Goal: Transaction & Acquisition: Purchase product/service

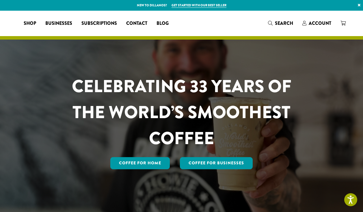
click at [316, 22] on span "Account" at bounding box center [320, 23] width 23 height 7
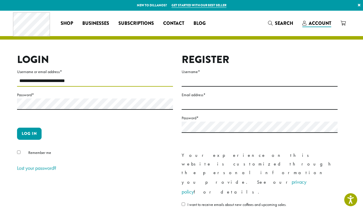
type input "**********"
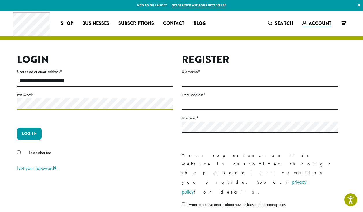
click at [29, 133] on button "Log in" at bounding box center [29, 134] width 25 height 12
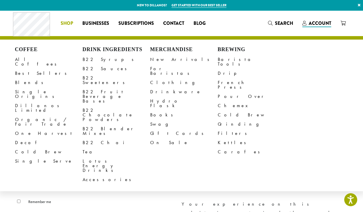
click at [66, 22] on span "Shop" at bounding box center [67, 23] width 12 height 7
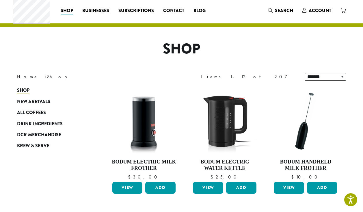
scroll to position [15, 0]
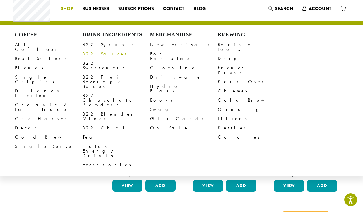
click at [93, 54] on link "B22 Sauces" at bounding box center [117, 53] width 68 height 9
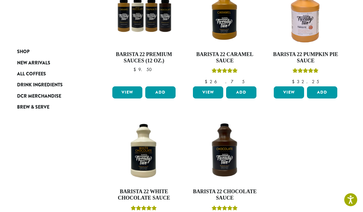
scroll to position [119, 0]
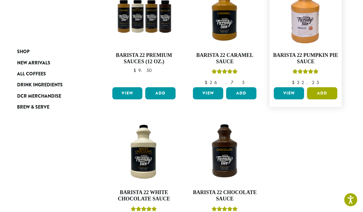
click at [323, 93] on button "Add" at bounding box center [322, 93] width 30 height 12
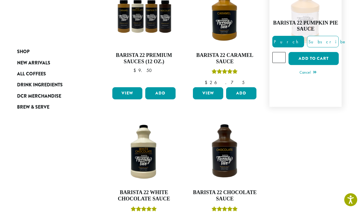
type input "*"
click at [279, 56] on input "*" at bounding box center [278, 57] width 13 height 11
click at [305, 55] on button "Add to cart" at bounding box center [314, 58] width 50 height 13
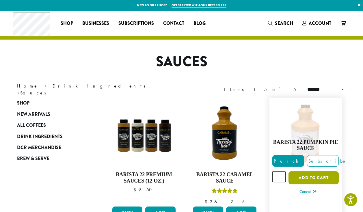
scroll to position [0, 0]
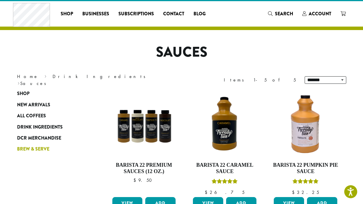
scroll to position [10, 0]
click at [30, 94] on link "Shop" at bounding box center [51, 93] width 69 height 11
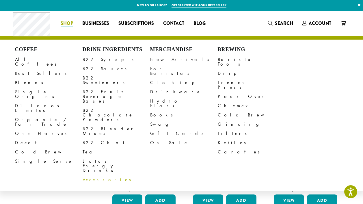
click at [86, 175] on link "Accessories" at bounding box center [117, 179] width 68 height 9
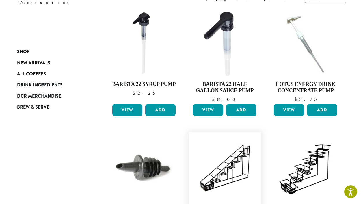
scroll to position [91, 0]
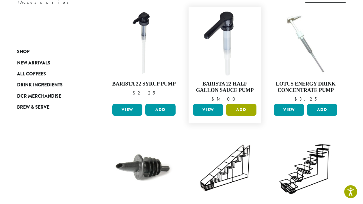
click at [245, 109] on button "Add" at bounding box center [241, 110] width 30 height 12
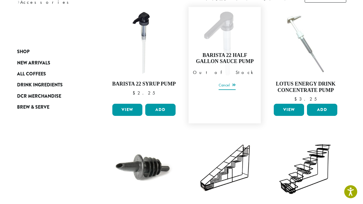
click at [232, 84] on link "Cancel" at bounding box center [227, 85] width 17 height 8
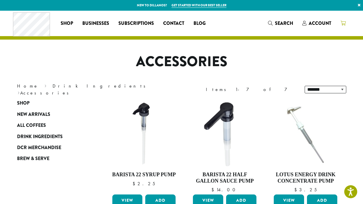
scroll to position [0, 0]
click at [341, 22] on icon at bounding box center [343, 23] width 5 height 5
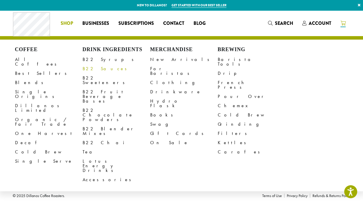
click at [93, 67] on link "B22 Sauces" at bounding box center [117, 68] width 68 height 9
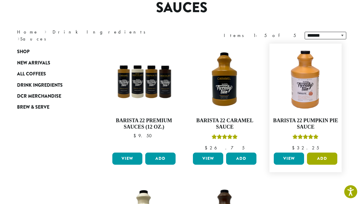
click at [327, 161] on button "Add" at bounding box center [322, 159] width 30 height 12
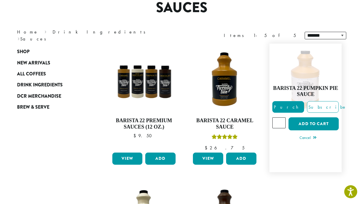
type input "*"
click at [281, 120] on input "*" at bounding box center [278, 122] width 13 height 11
click at [294, 106] on span "Purchase" at bounding box center [297, 107] width 49 height 6
click at [291, 105] on span "Purchase" at bounding box center [297, 107] width 49 height 6
click at [304, 123] on button "Add to cart" at bounding box center [314, 123] width 50 height 13
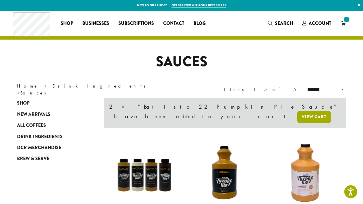
click at [302, 111] on link "View cart" at bounding box center [314, 117] width 34 height 12
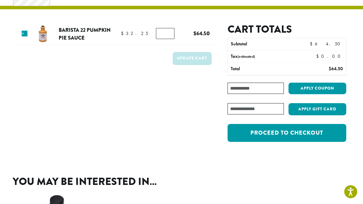
scroll to position [31, 0]
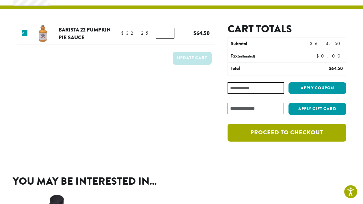
click at [296, 133] on link "Proceed to checkout" at bounding box center [287, 133] width 118 height 18
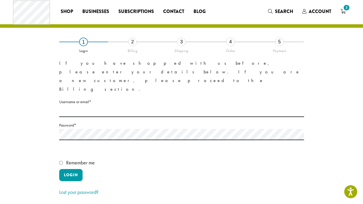
scroll to position [16, 0]
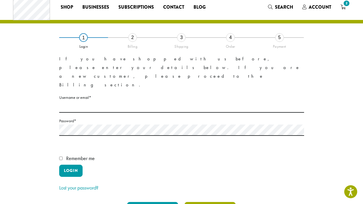
click at [212, 202] on button "Skip Login" at bounding box center [210, 208] width 51 height 12
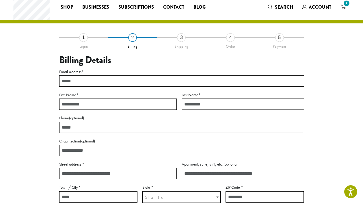
scroll to position [116, 0]
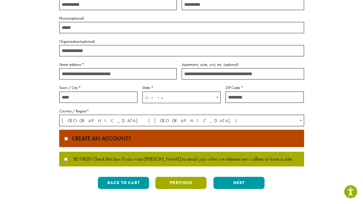
click at [179, 185] on button "Previous" at bounding box center [180, 183] width 51 height 12
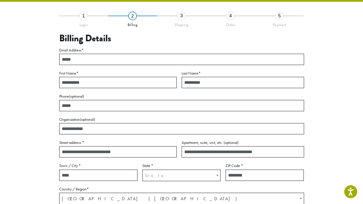
scroll to position [33, 0]
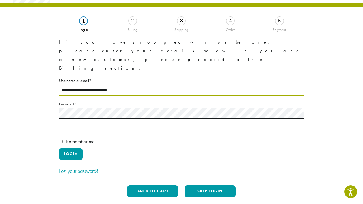
type input "**********"
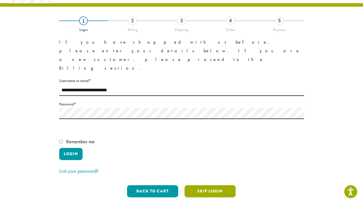
click at [216, 185] on button "Skip Login" at bounding box center [210, 191] width 51 height 12
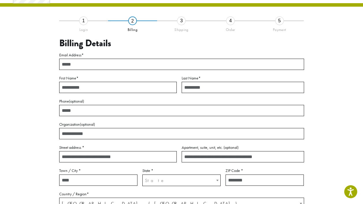
click at [69, 57] on label "Email Address *" at bounding box center [181, 54] width 245 height 7
click at [69, 59] on input "Email Address *" at bounding box center [181, 64] width 245 height 11
click at [71, 63] on input "Email Address *" at bounding box center [181, 64] width 245 height 11
type input "**********"
type input "******"
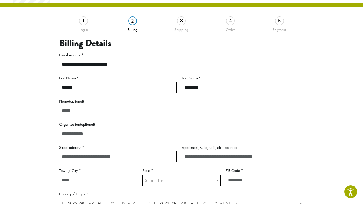
type input "********"
type input "**********"
type input "********"
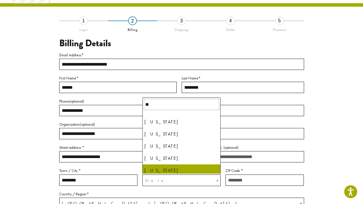
type input "**"
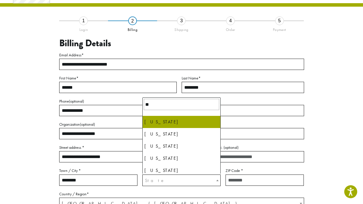
select select "**"
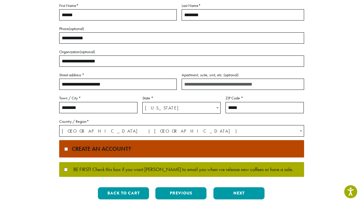
scroll to position [114, 0]
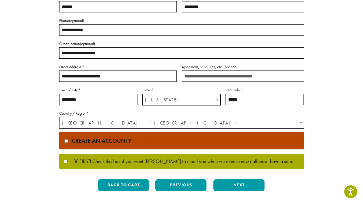
type input "*****"
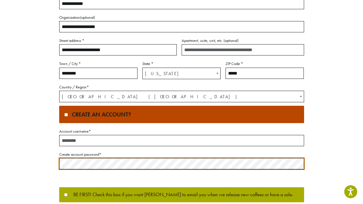
scroll to position [140, 0]
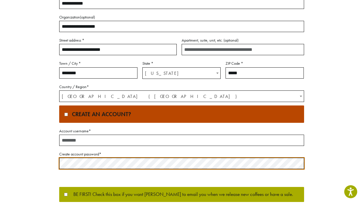
click at [84, 144] on input "Account username *" at bounding box center [181, 140] width 245 height 11
type input "*"
type input "**********"
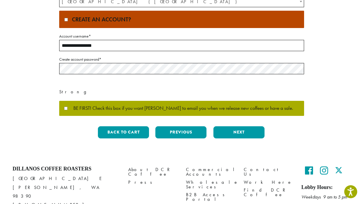
scroll to position [243, 0]
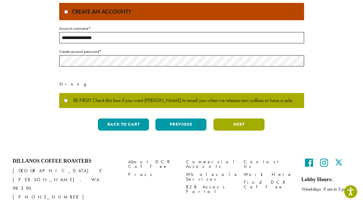
click at [241, 121] on button "Next" at bounding box center [238, 124] width 51 height 12
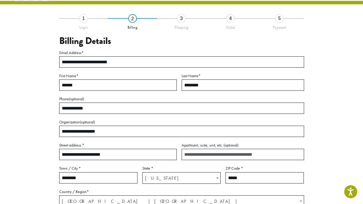
scroll to position [33, 0]
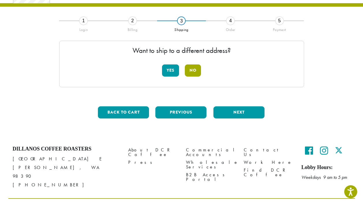
click at [193, 74] on button "No" at bounding box center [193, 70] width 16 height 12
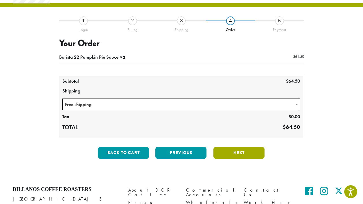
click at [236, 153] on button "Next" at bounding box center [238, 153] width 51 height 12
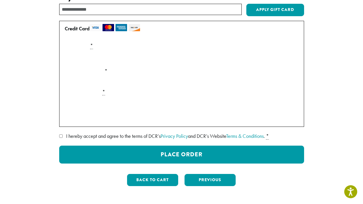
scroll to position [81, 0]
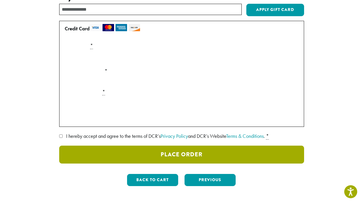
click at [177, 154] on button "Place Order" at bounding box center [181, 155] width 245 height 18
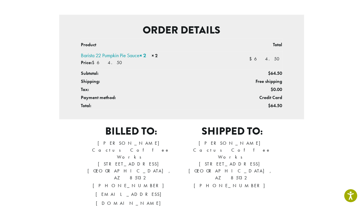
scroll to position [136, 0]
